Goal: Task Accomplishment & Management: Manage account settings

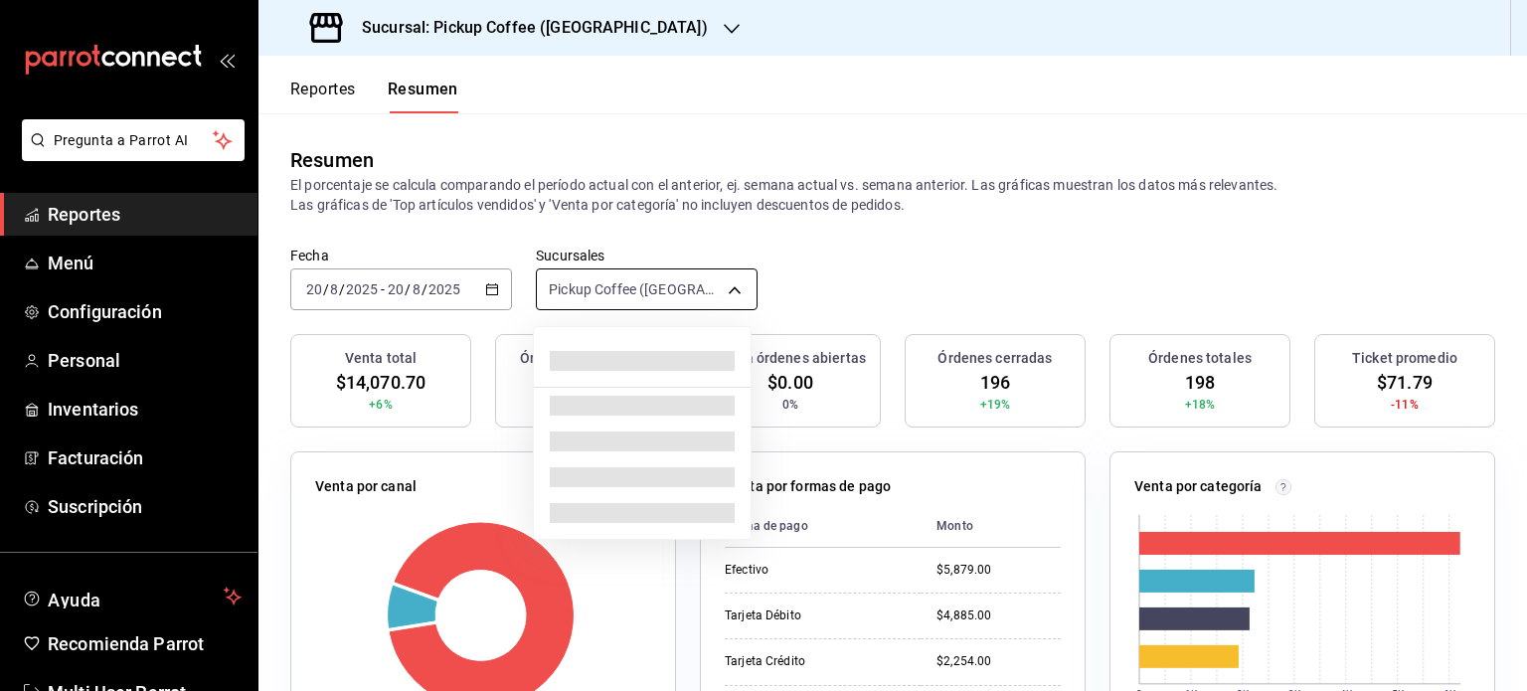
click at [727, 283] on body "Pregunta a Parrot AI Reportes Menú Configuración Personal Inventarios Facturaci…" at bounding box center [763, 345] width 1527 height 691
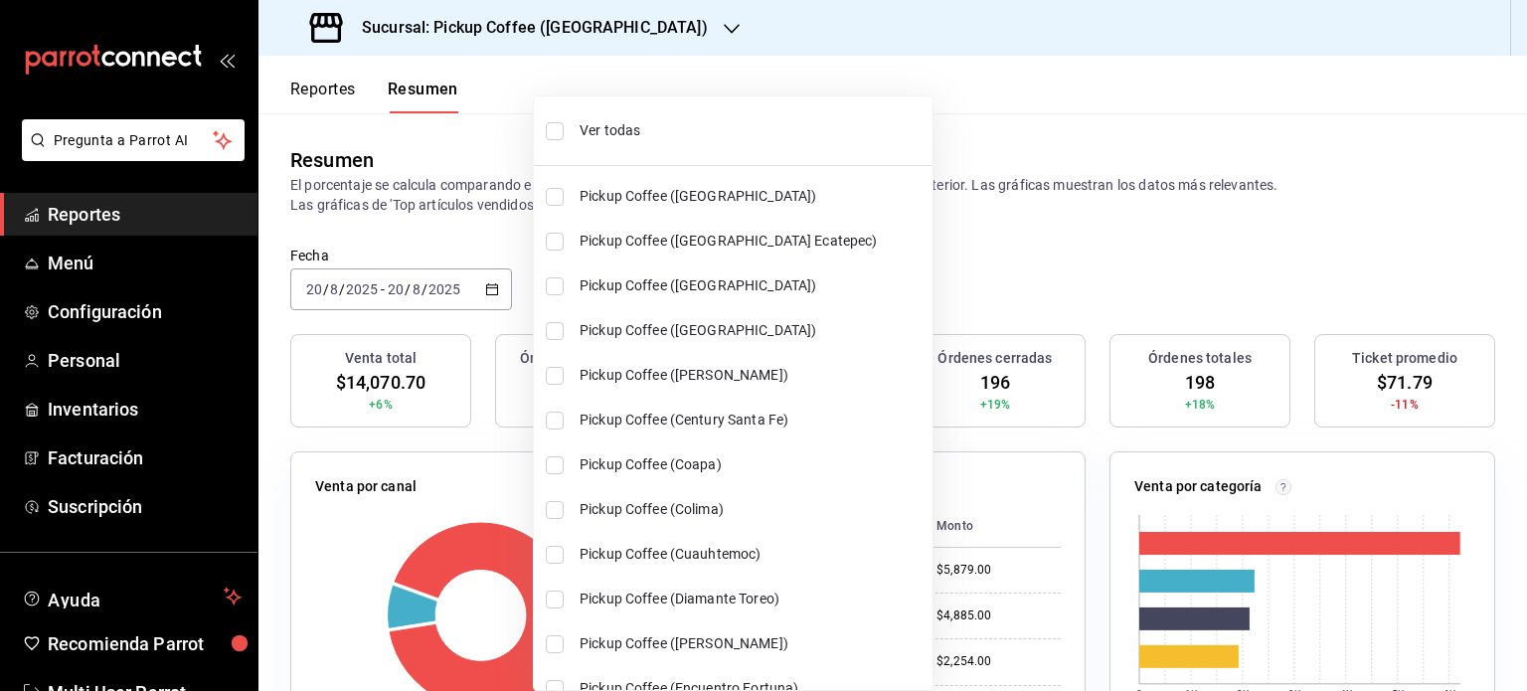
click at [592, 130] on span "Ver todas" at bounding box center [752, 130] width 345 height 21
type input "[object Object],[object Object],[object Object],[object Object],[object Object]…"
checkbox input "true"
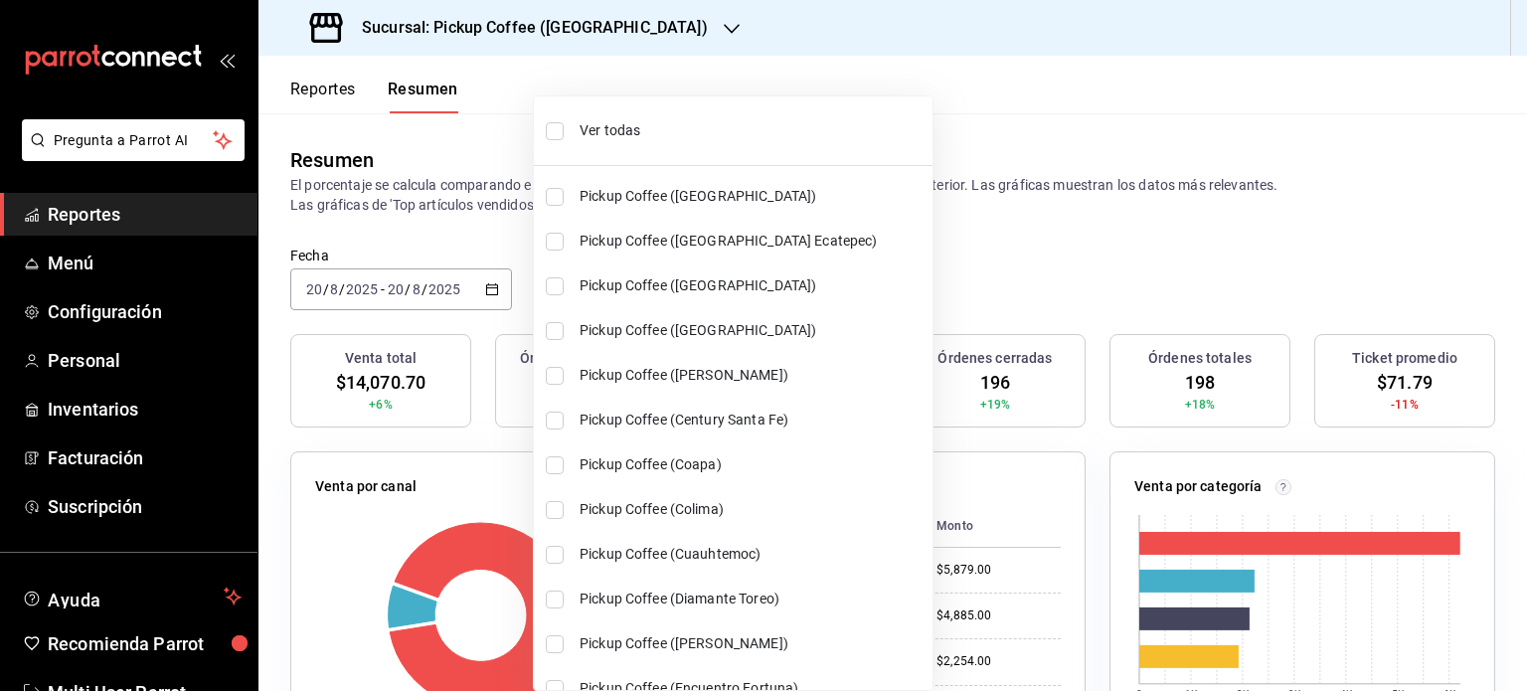
checkbox input "true"
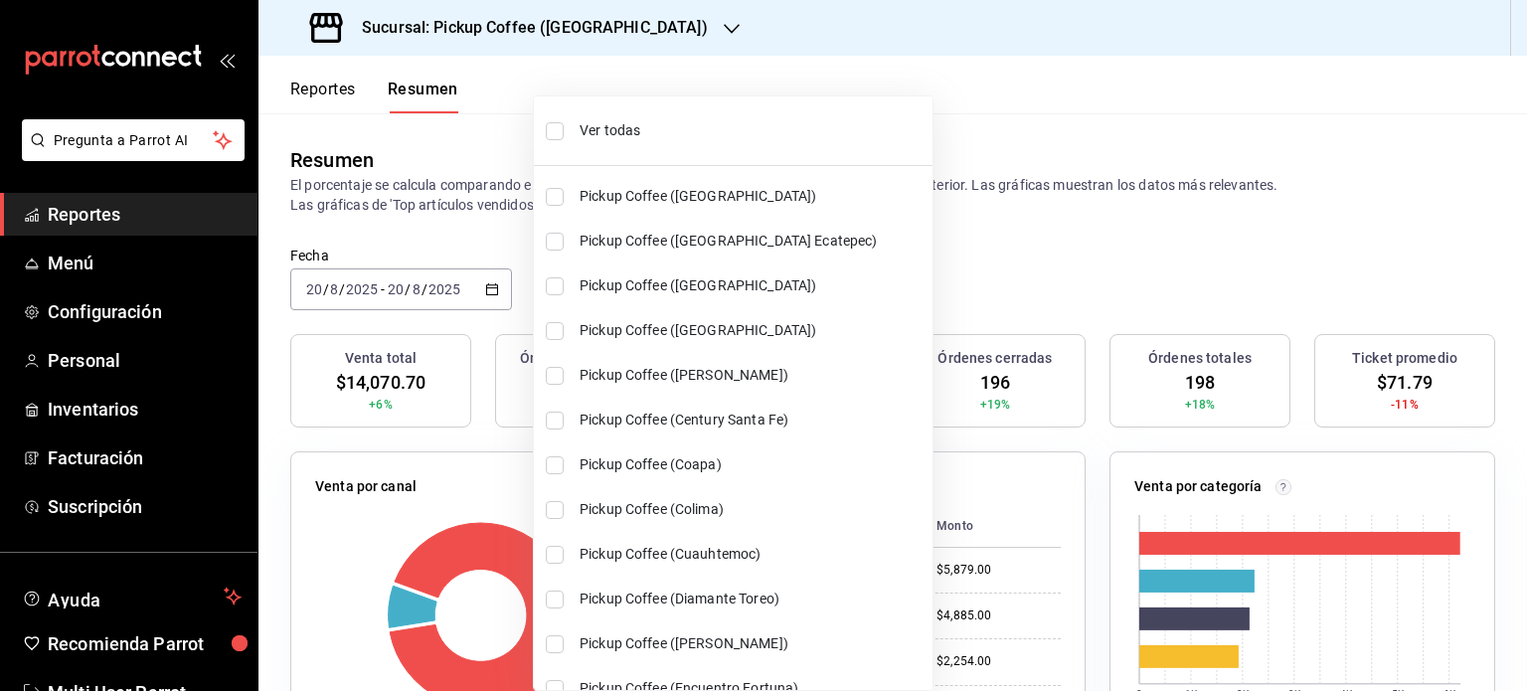
checkbox input "true"
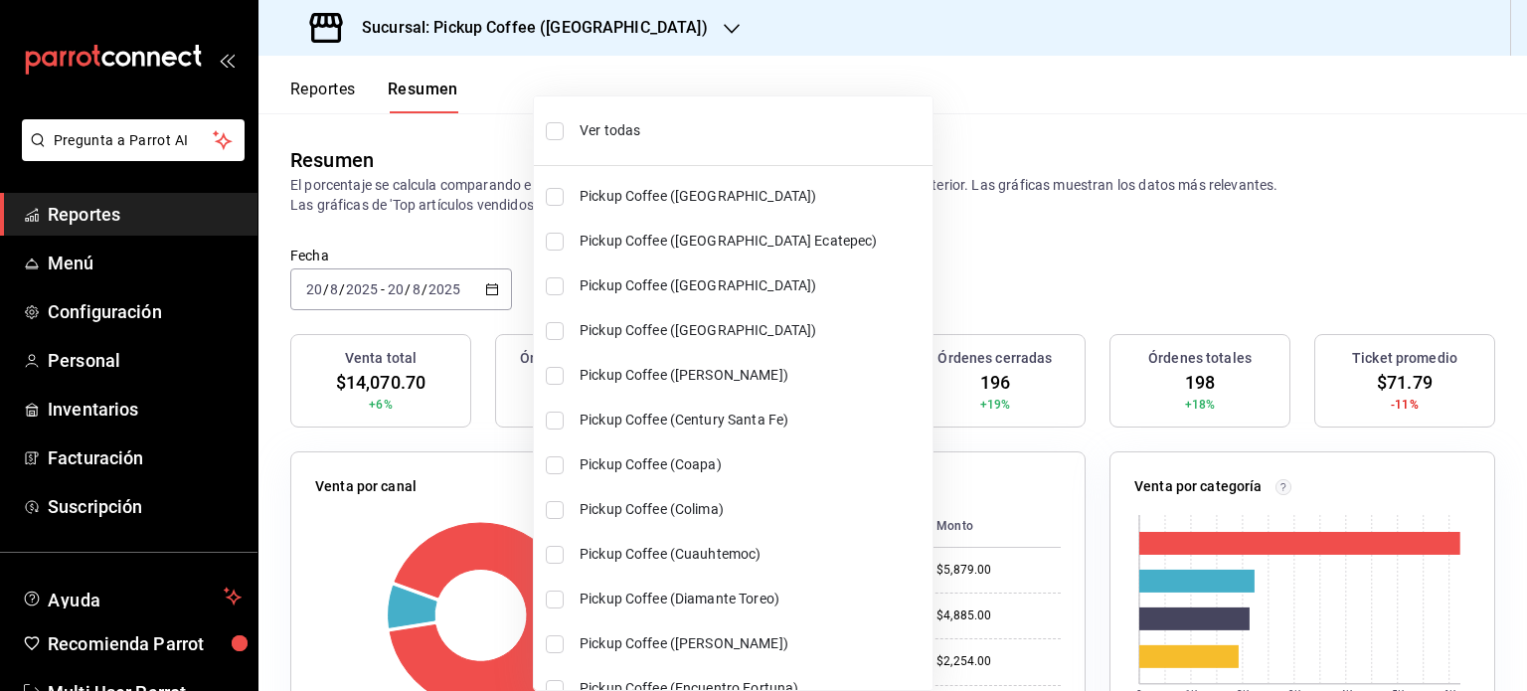
checkbox input "true"
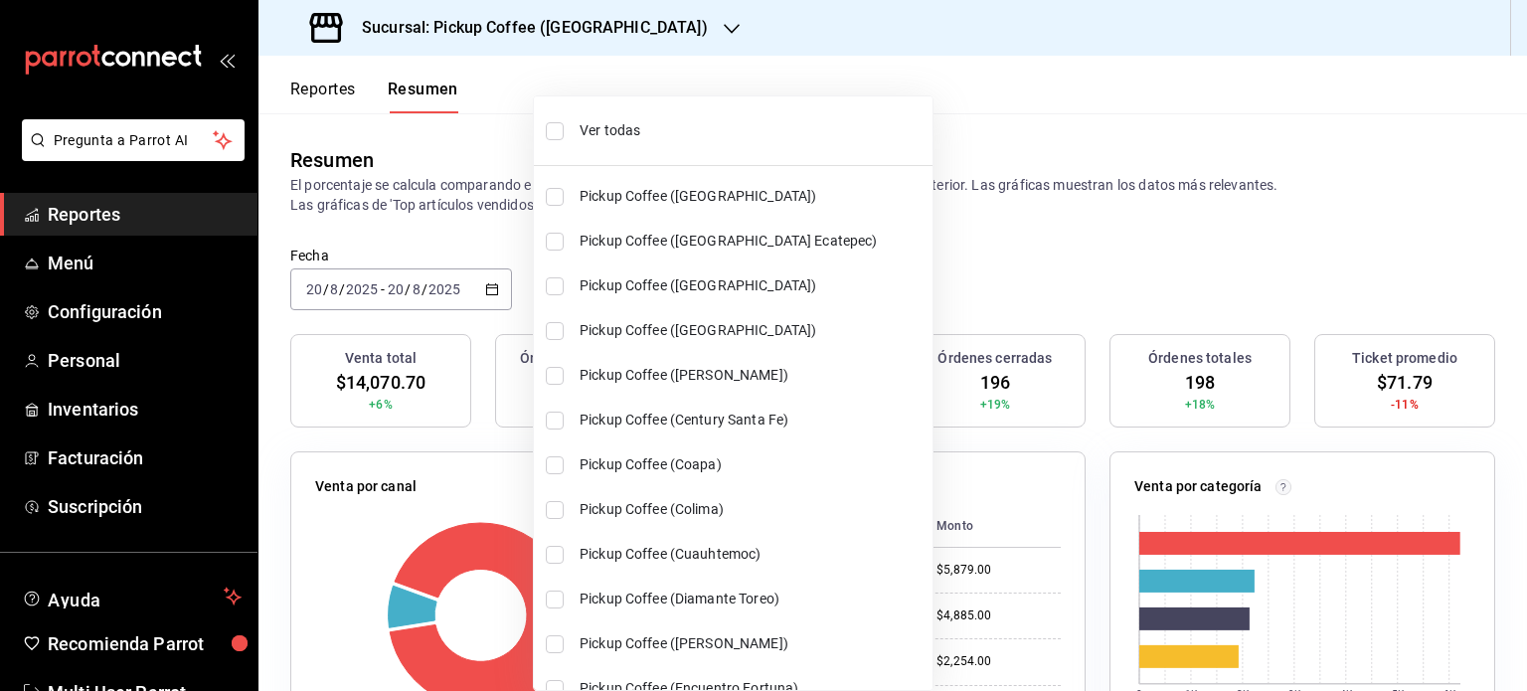
checkbox input "true"
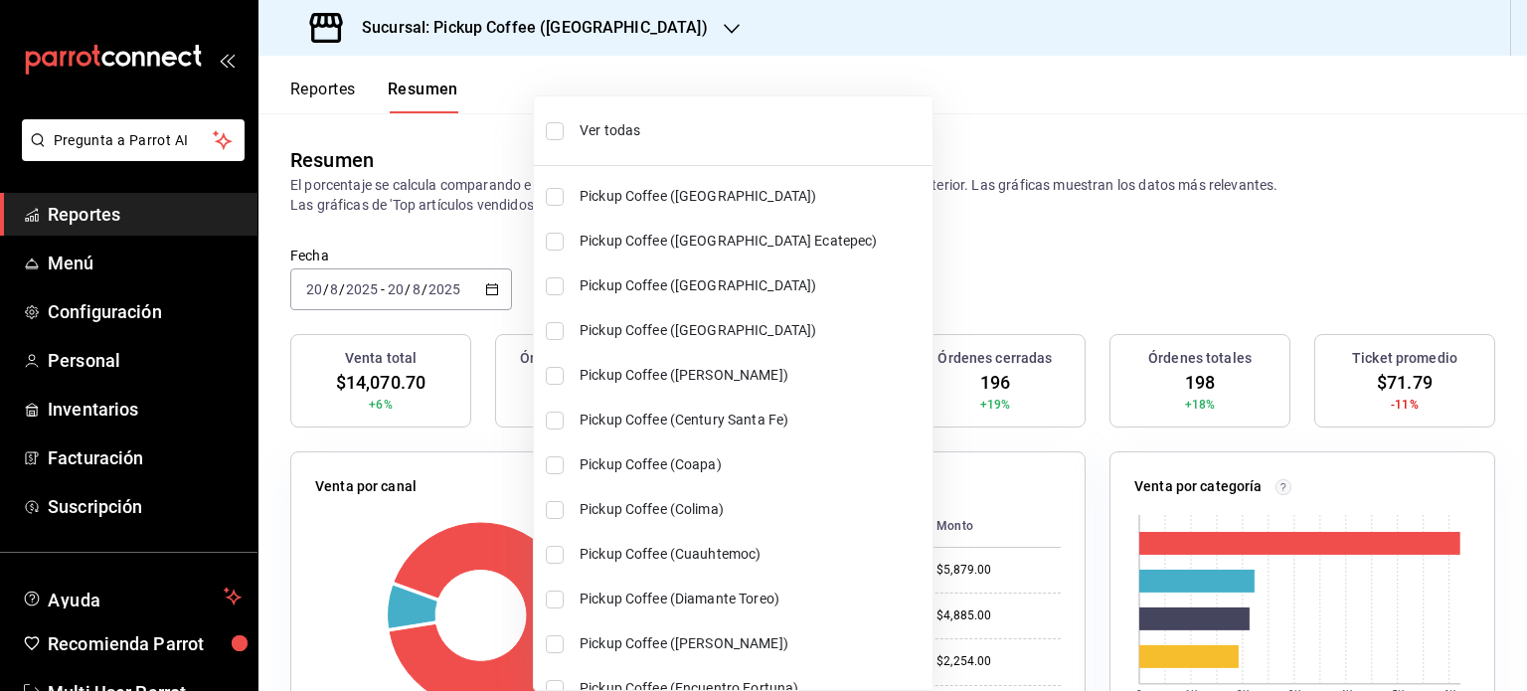
checkbox input "true"
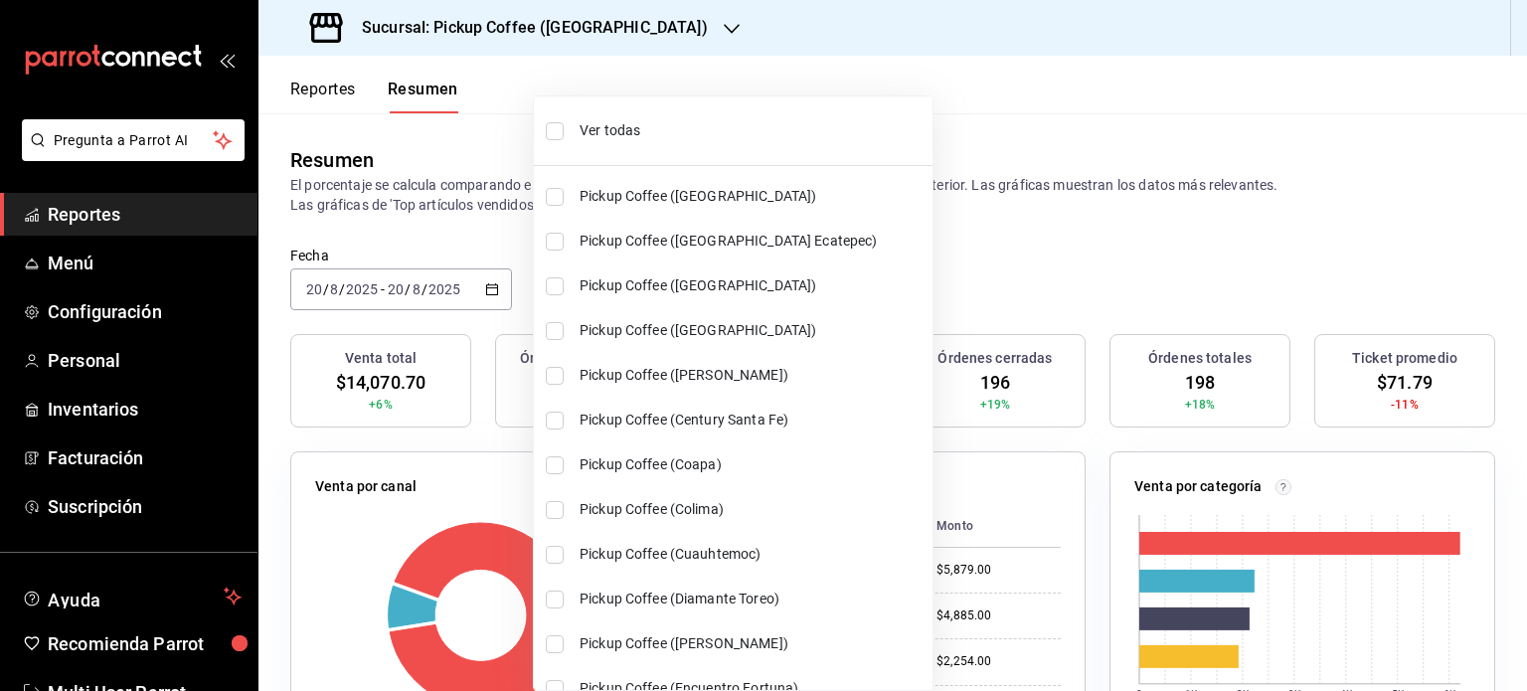
checkbox input "true"
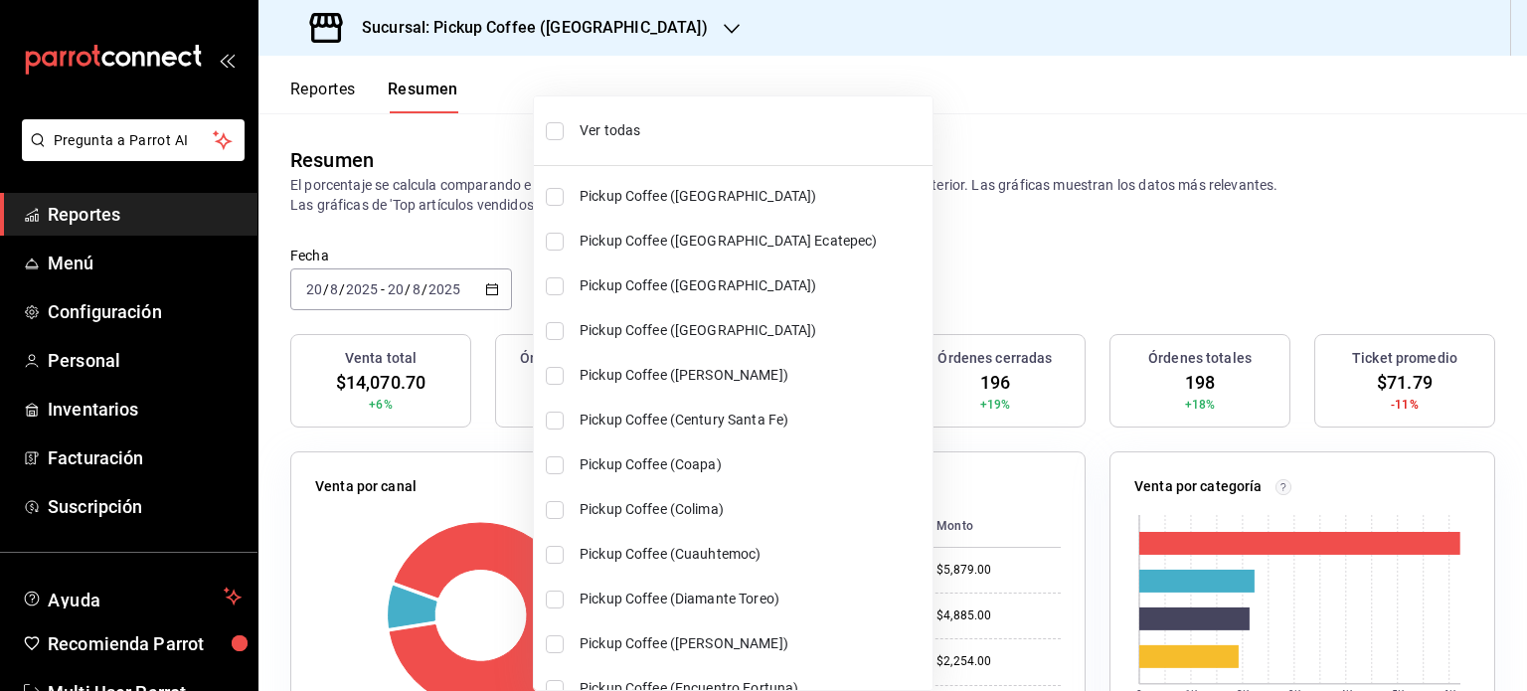
checkbox input "true"
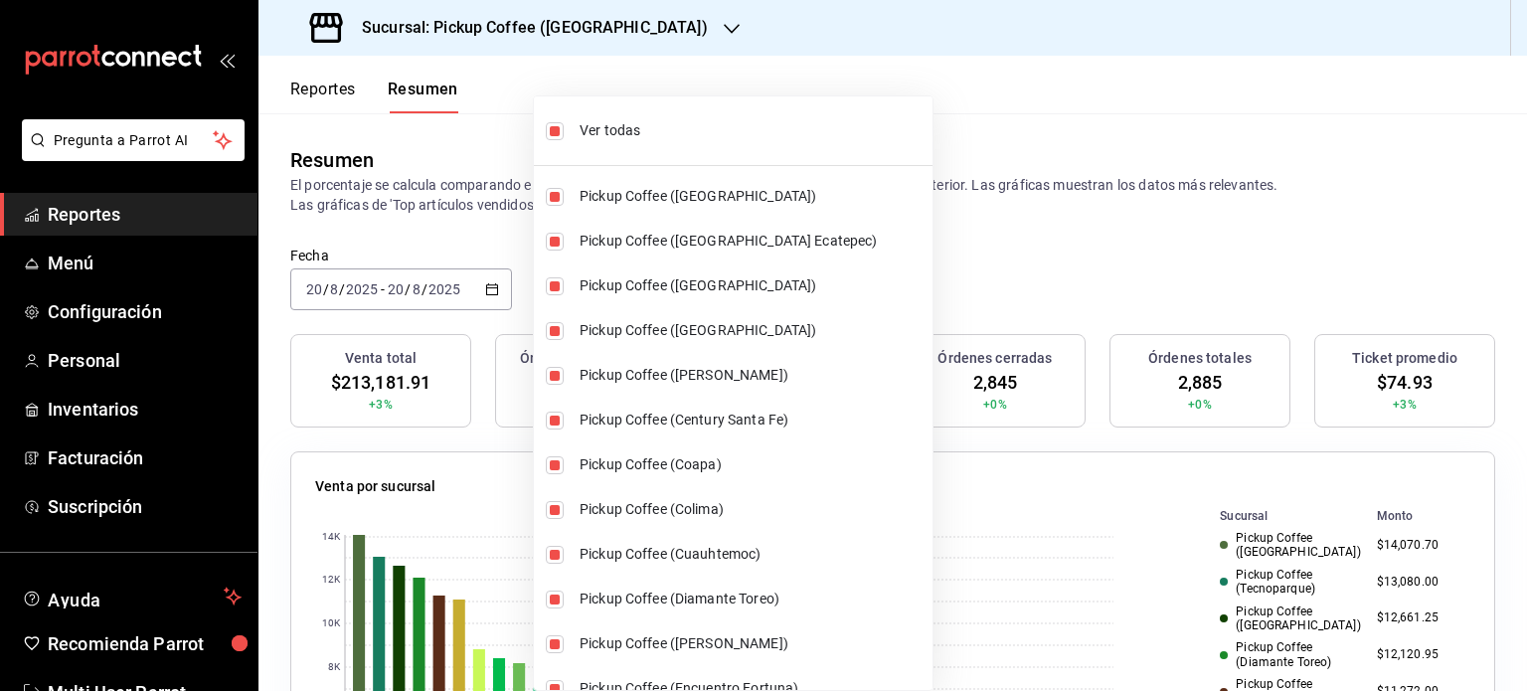
click at [965, 254] on div at bounding box center [763, 345] width 1527 height 691
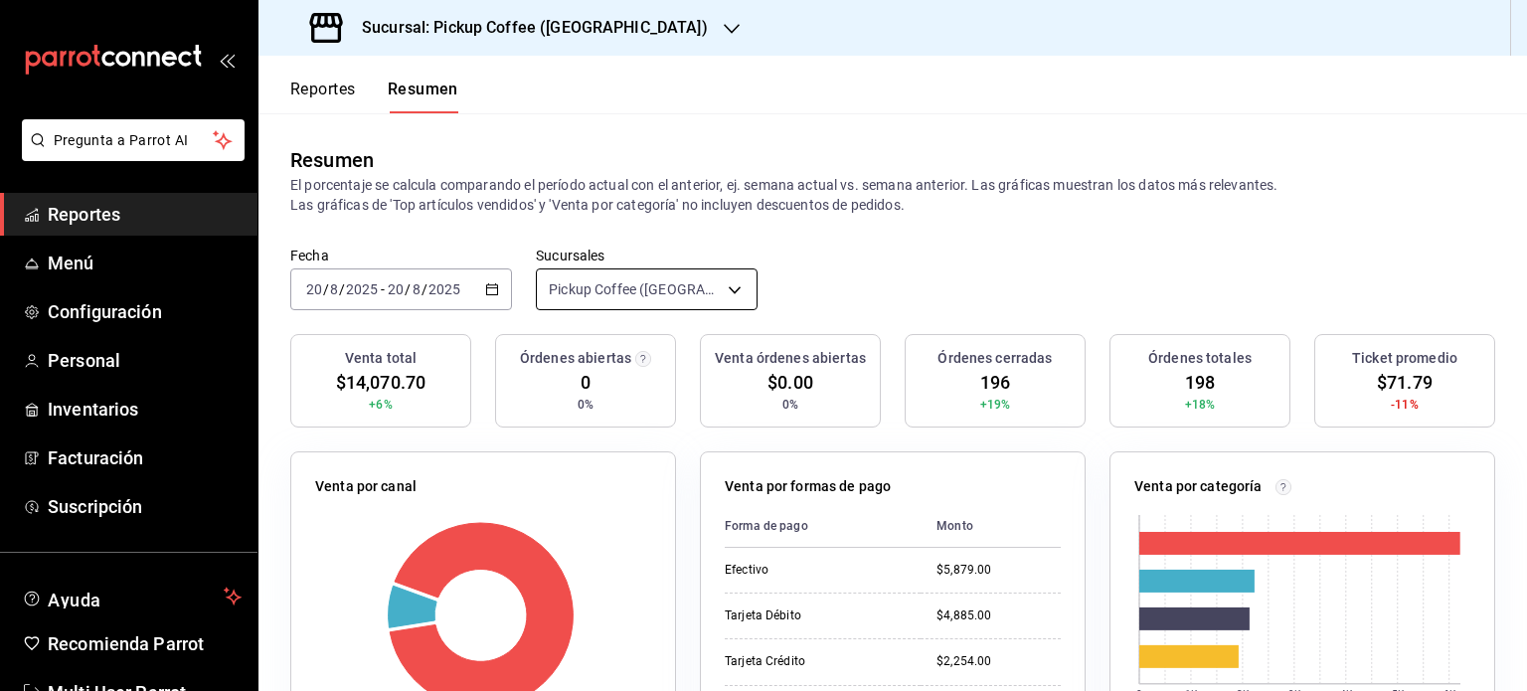
click at [732, 289] on body "Pregunta a Parrot AI Reportes Menú Configuración Personal Inventarios Facturaci…" at bounding box center [763, 345] width 1527 height 691
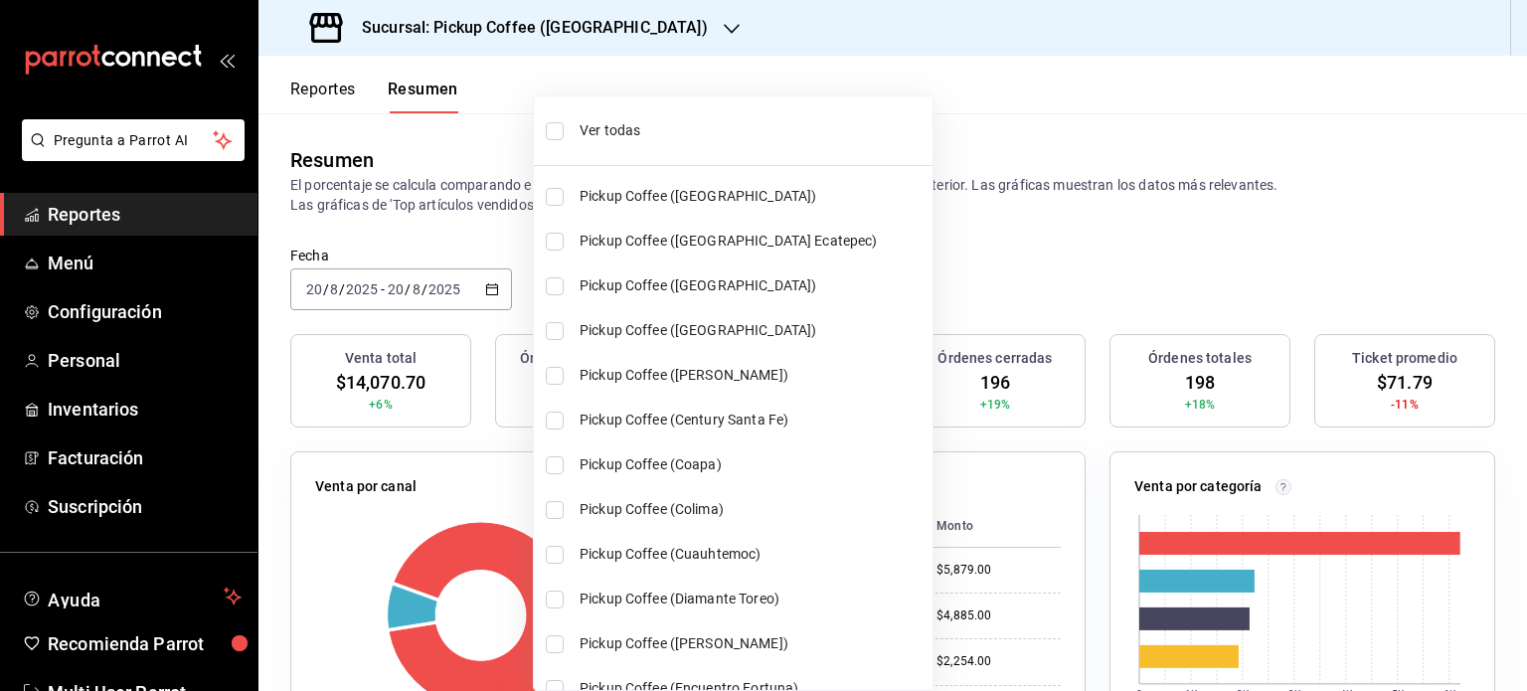
click at [613, 131] on span "Ver todas" at bounding box center [752, 130] width 345 height 21
type input "[object Object],[object Object],[object Object],[object Object],[object Object]…"
checkbox input "true"
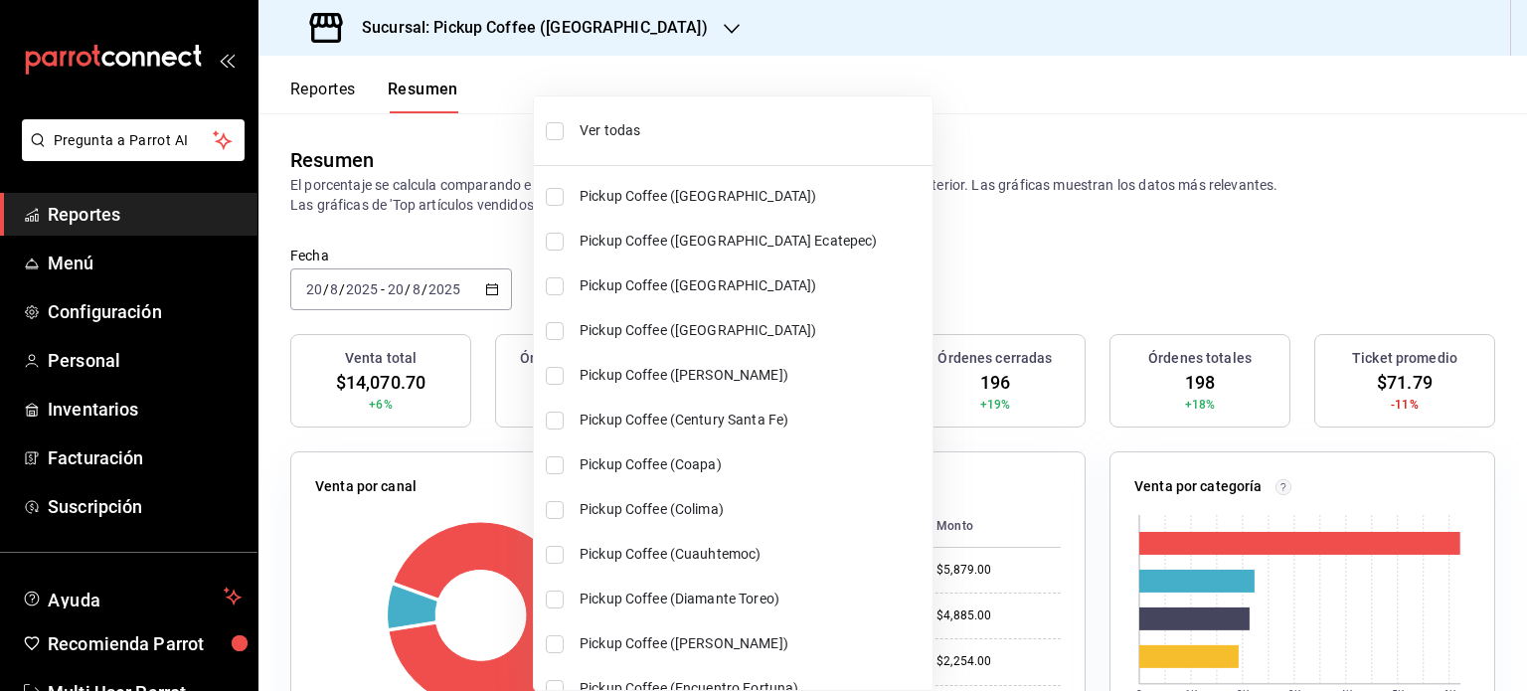
checkbox input "true"
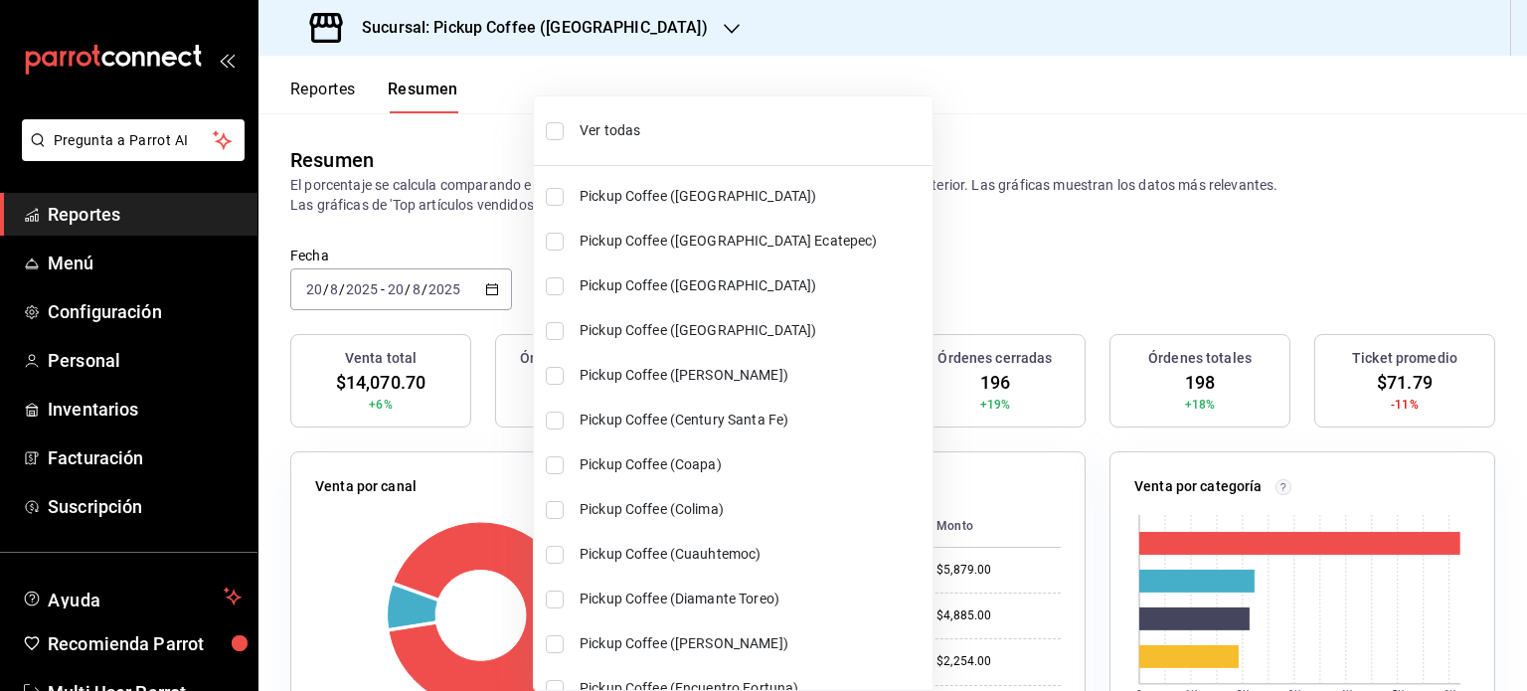
checkbox input "true"
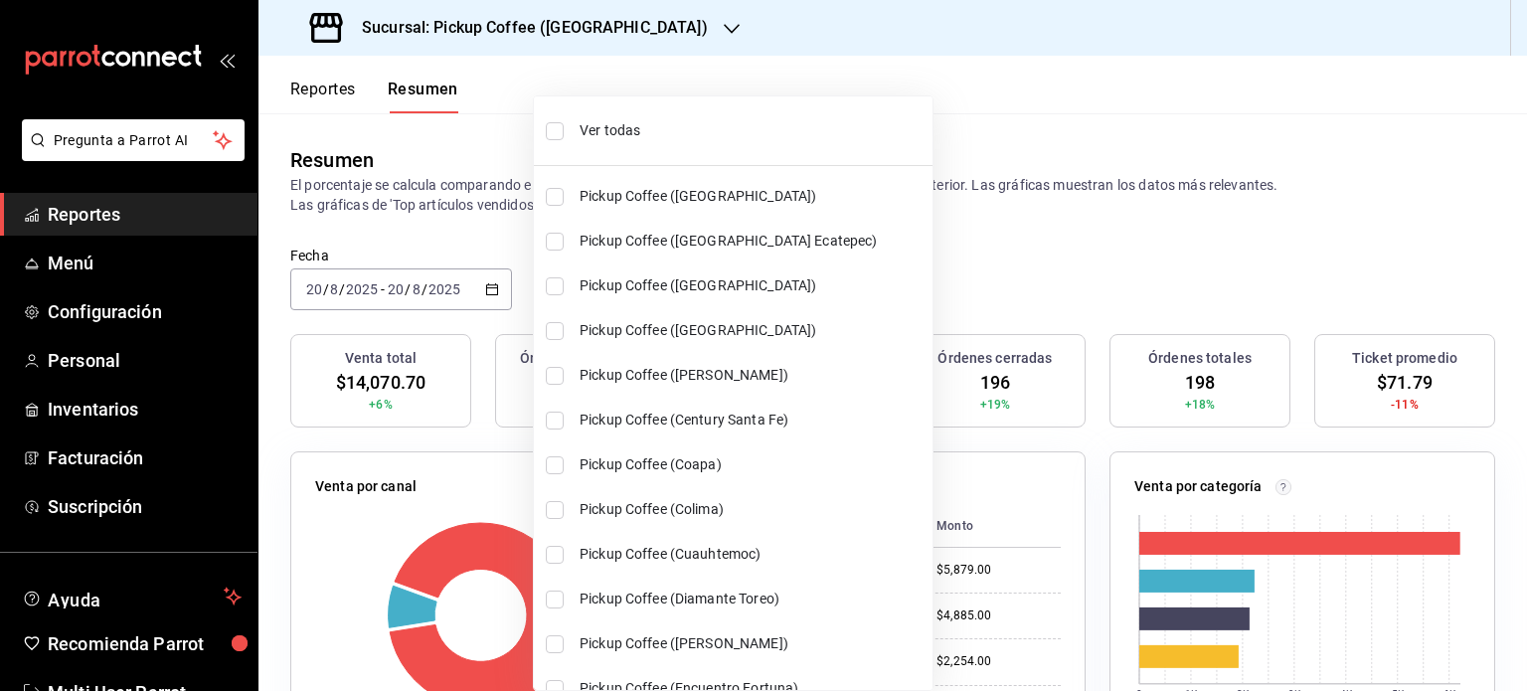
checkbox input "true"
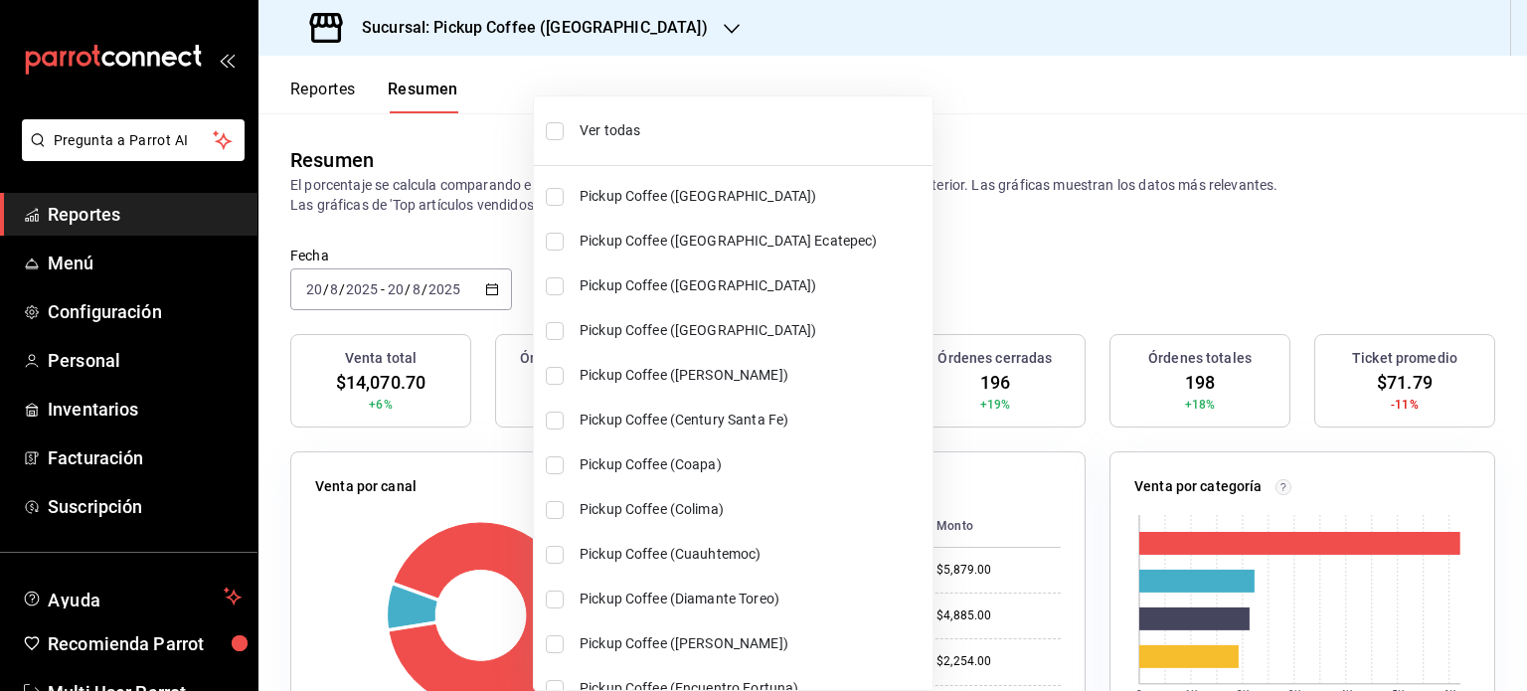
checkbox input "true"
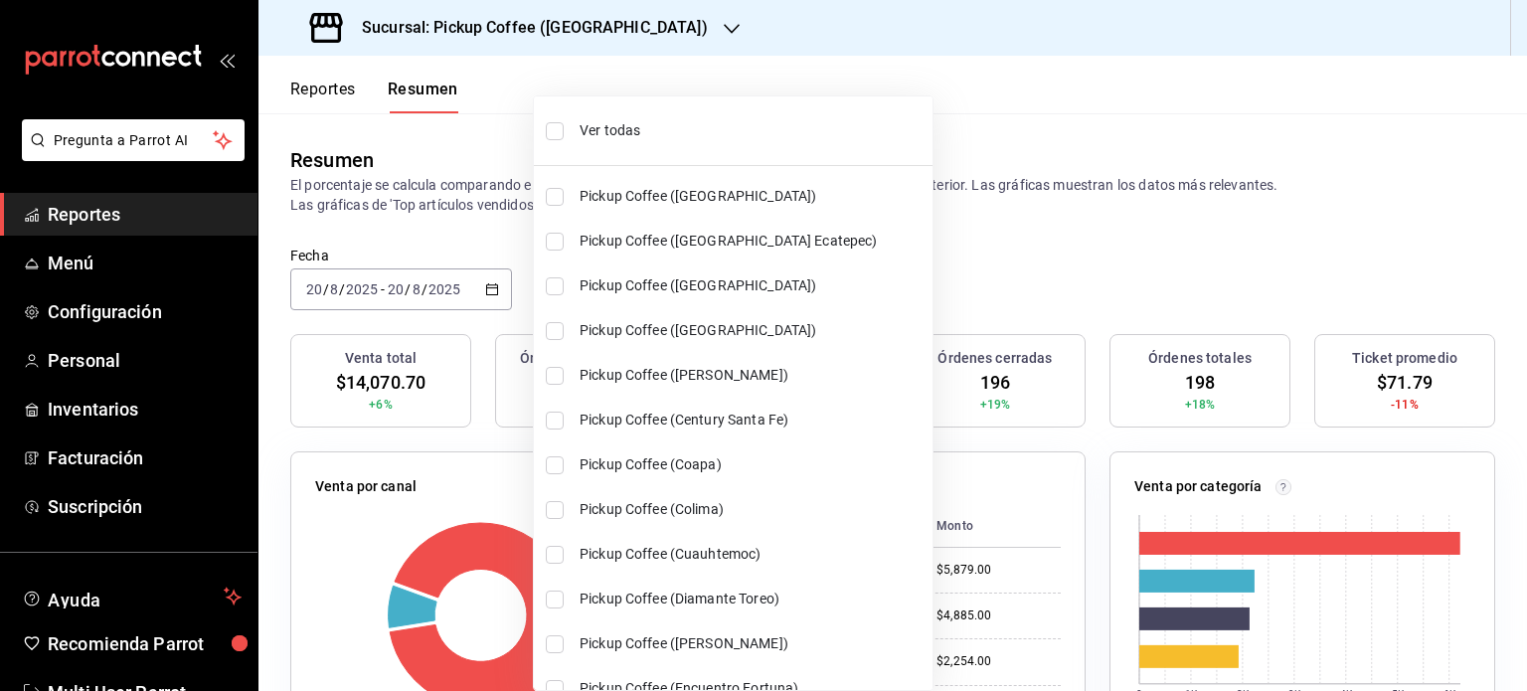
checkbox input "true"
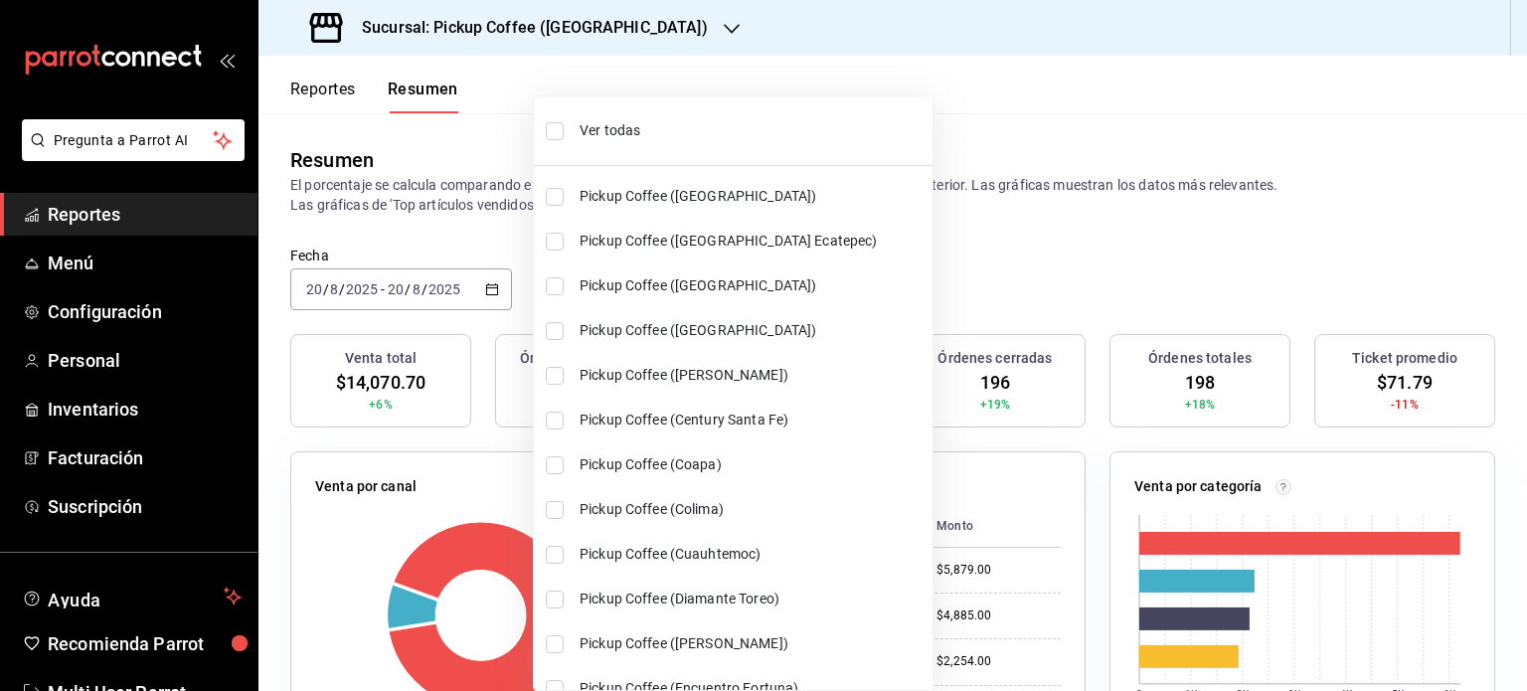
checkbox input "true"
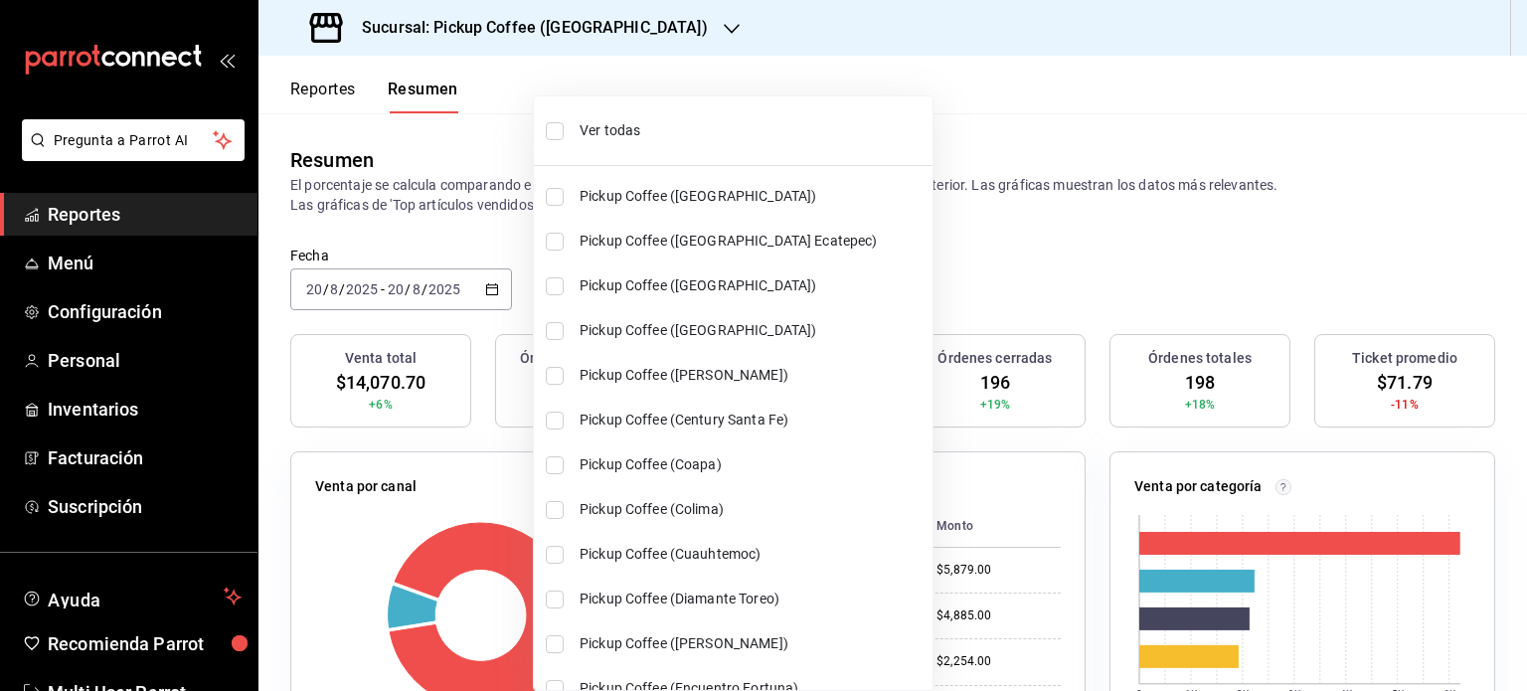
checkbox input "true"
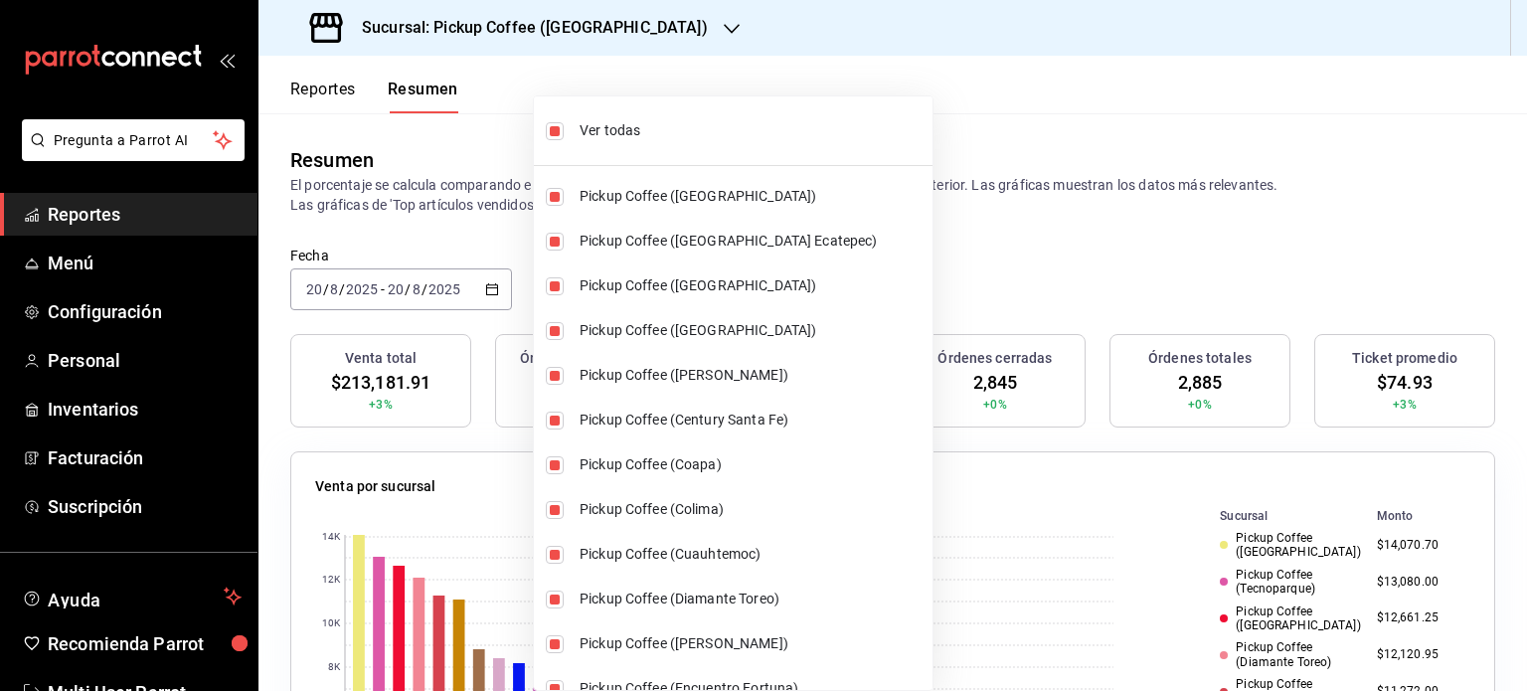
click at [997, 289] on div at bounding box center [763, 345] width 1527 height 691
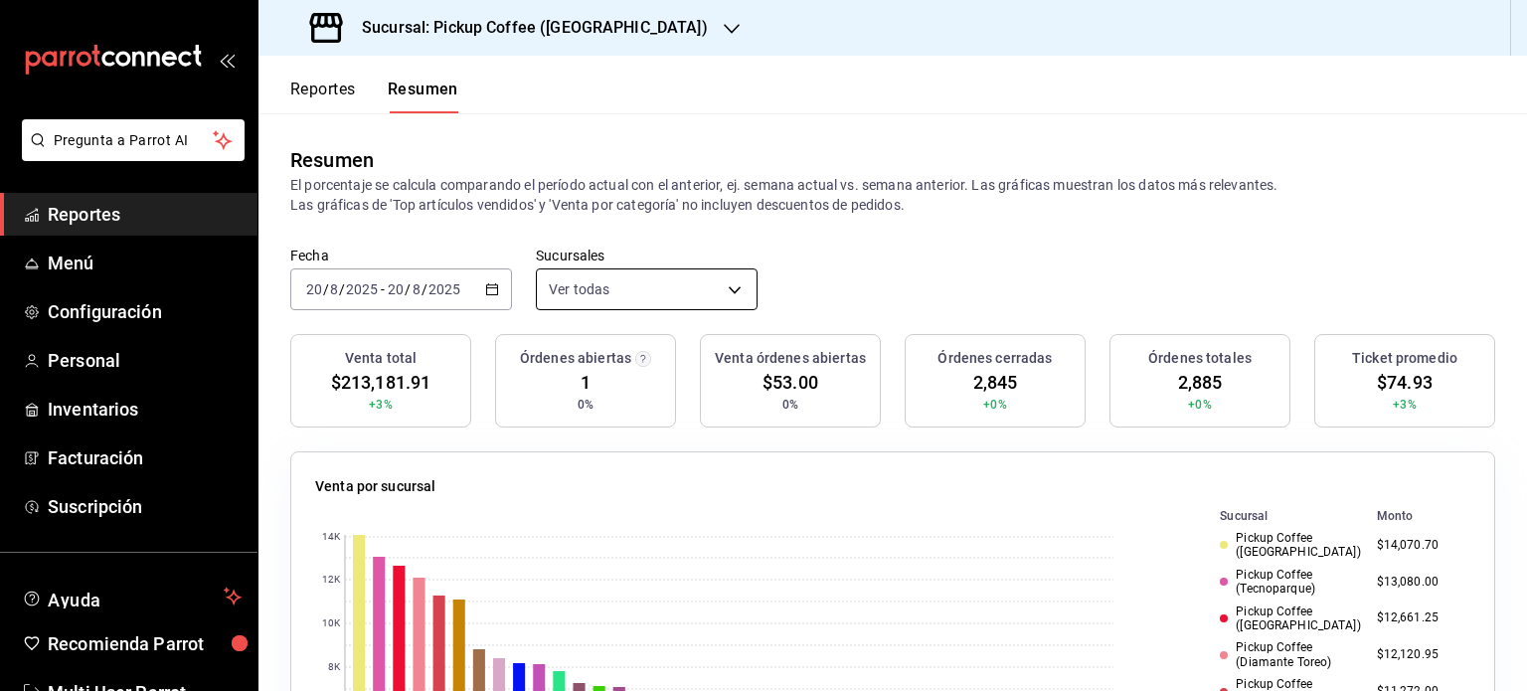
click at [723, 286] on body "Pregunta a Parrot AI Reportes Menú Configuración Personal Inventarios Facturaci…" at bounding box center [763, 345] width 1527 height 691
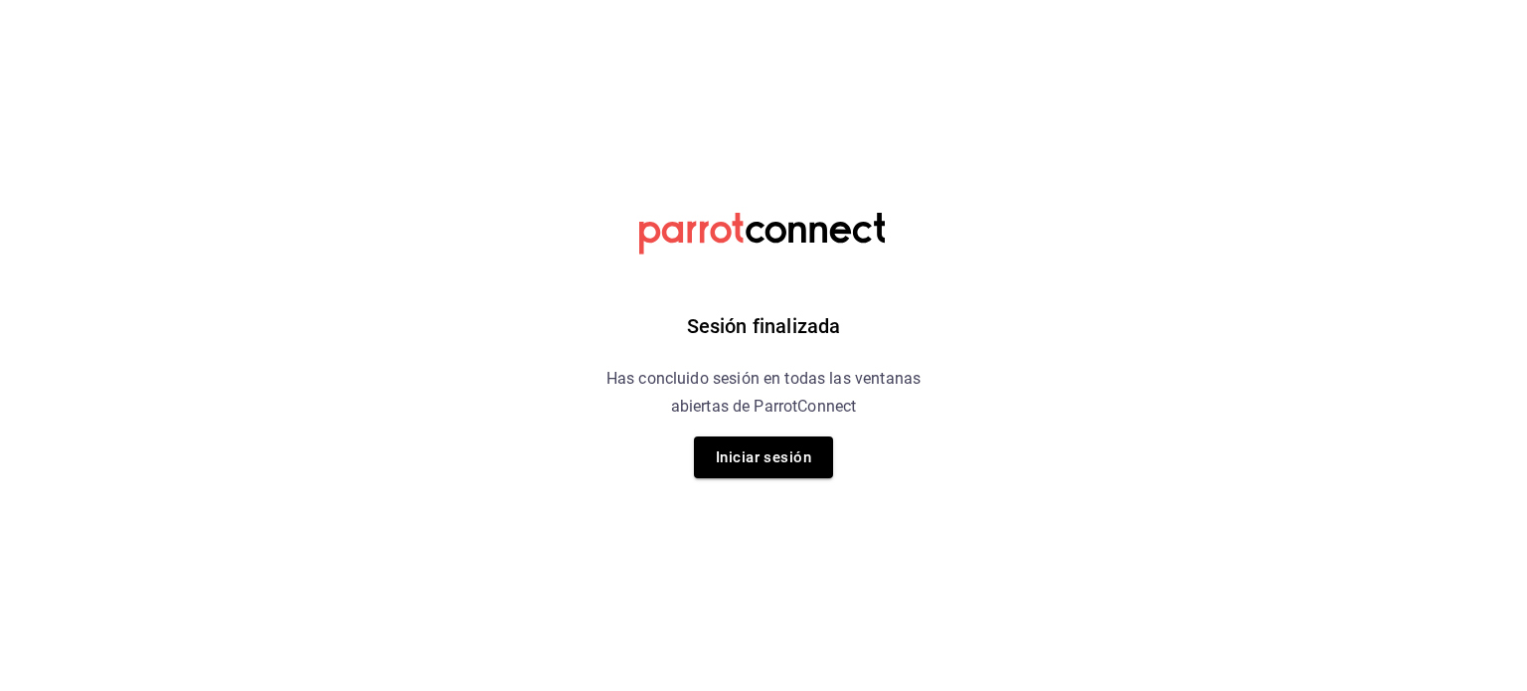
click at [535, 147] on div "Sesión finalizada Has concluido sesión en todas las ventanas abiertas de Parrot…" at bounding box center [764, 345] width 502 height 691
